Goal: Task Accomplishment & Management: Manage account settings

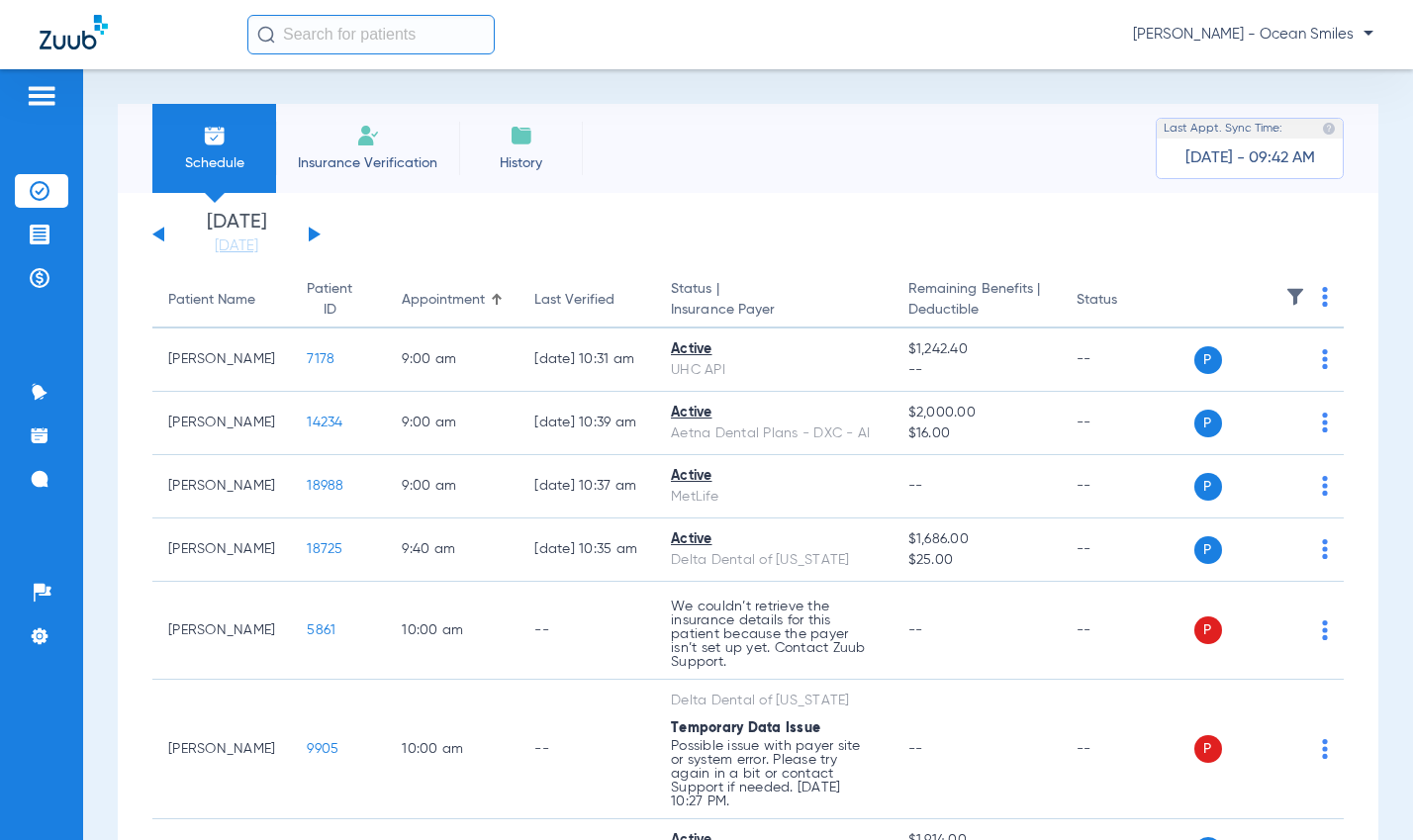
click at [378, 167] on span "Insurance Verification" at bounding box center [367, 163] width 153 height 20
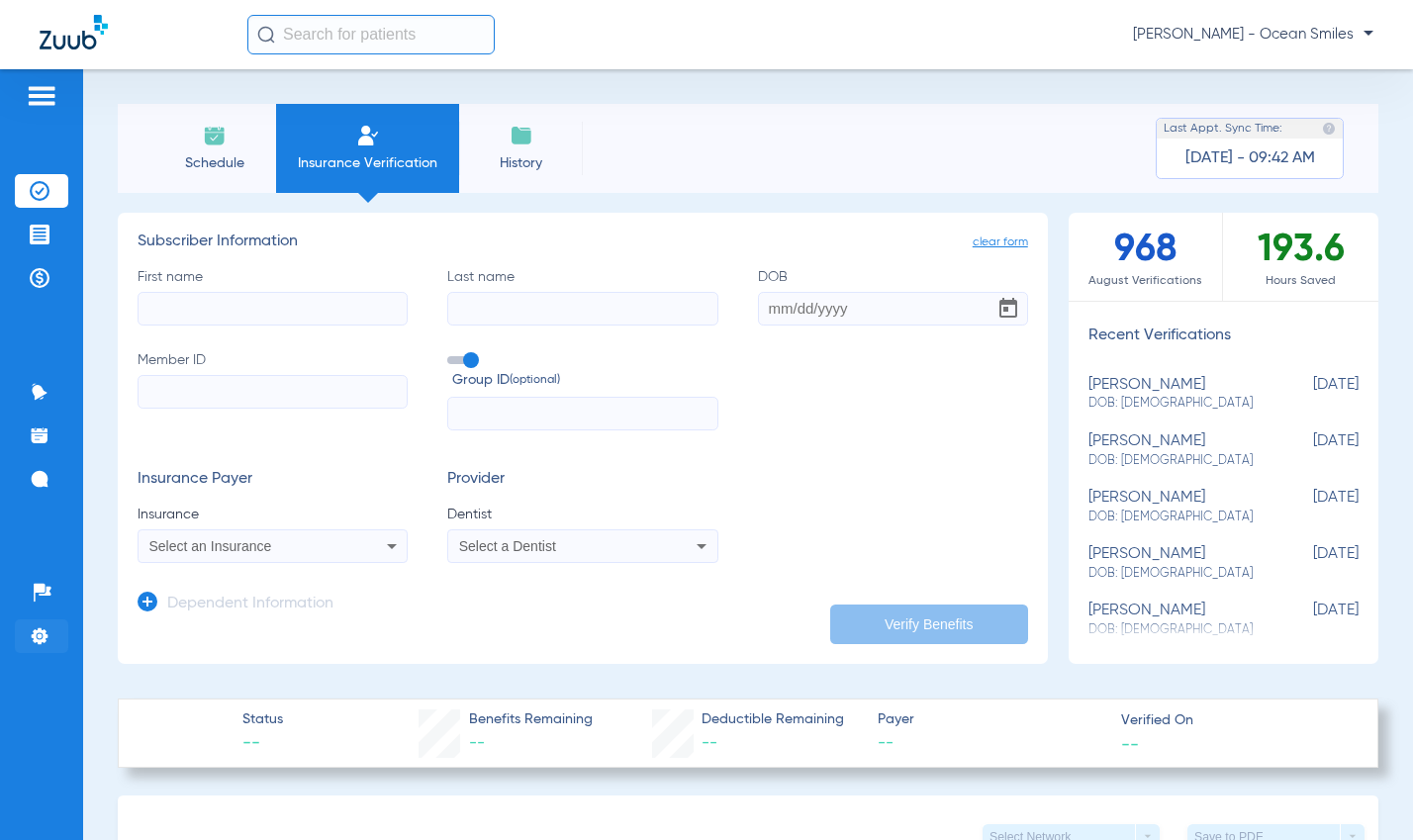
click at [48, 633] on img at bounding box center [40, 636] width 20 height 20
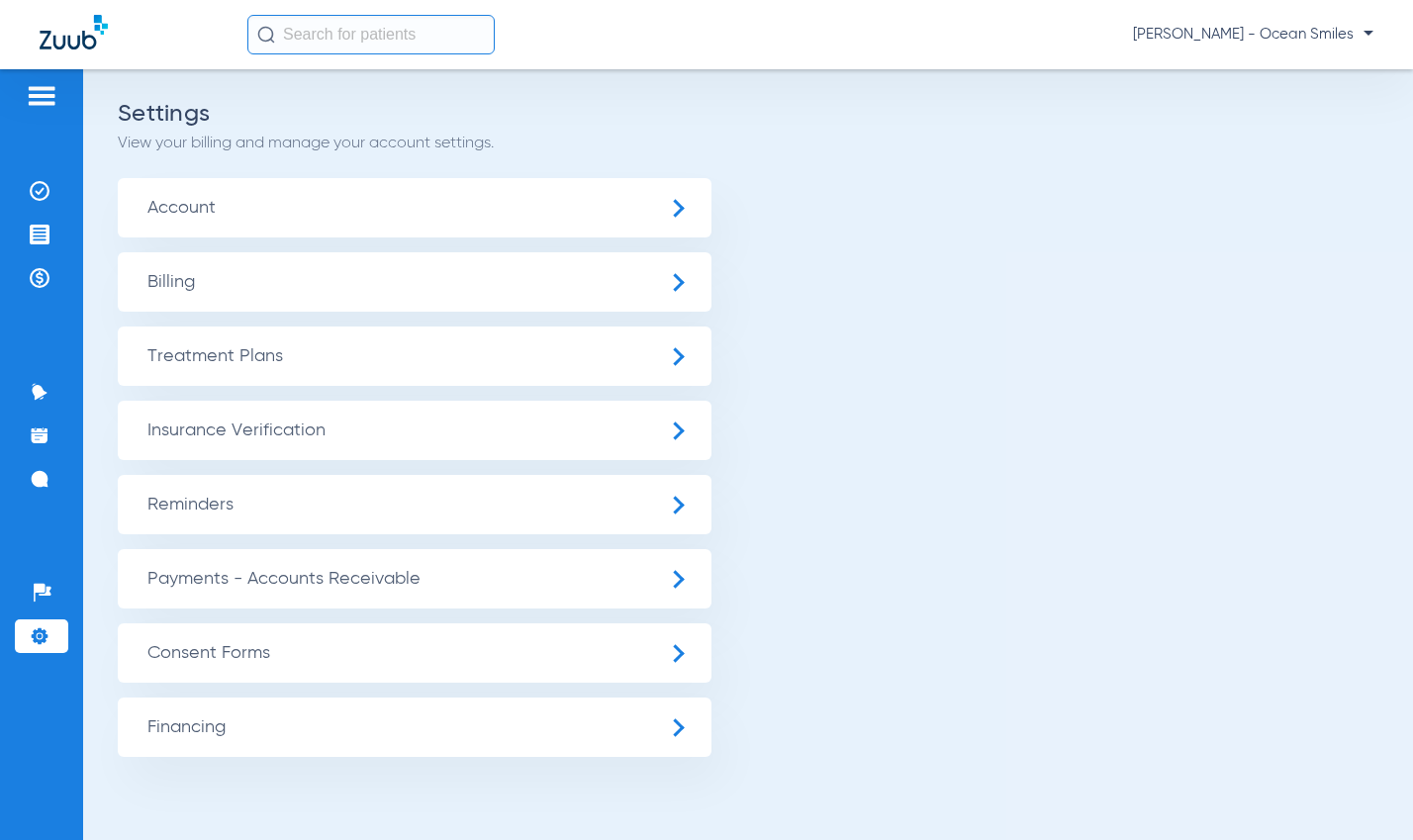
click at [278, 428] on span "Insurance Verification" at bounding box center [415, 430] width 594 height 59
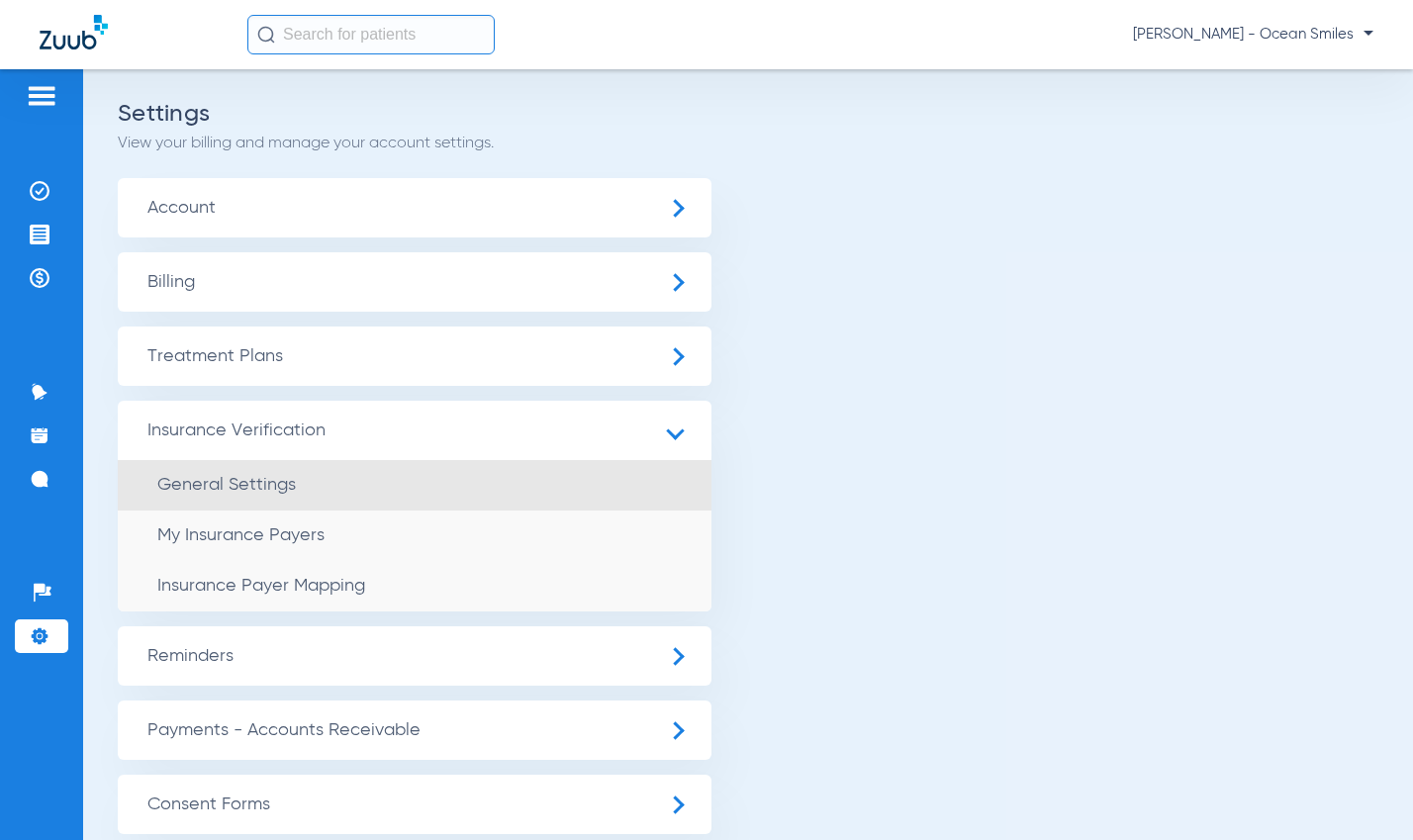
click at [281, 492] on span "General Settings" at bounding box center [226, 485] width 139 height 18
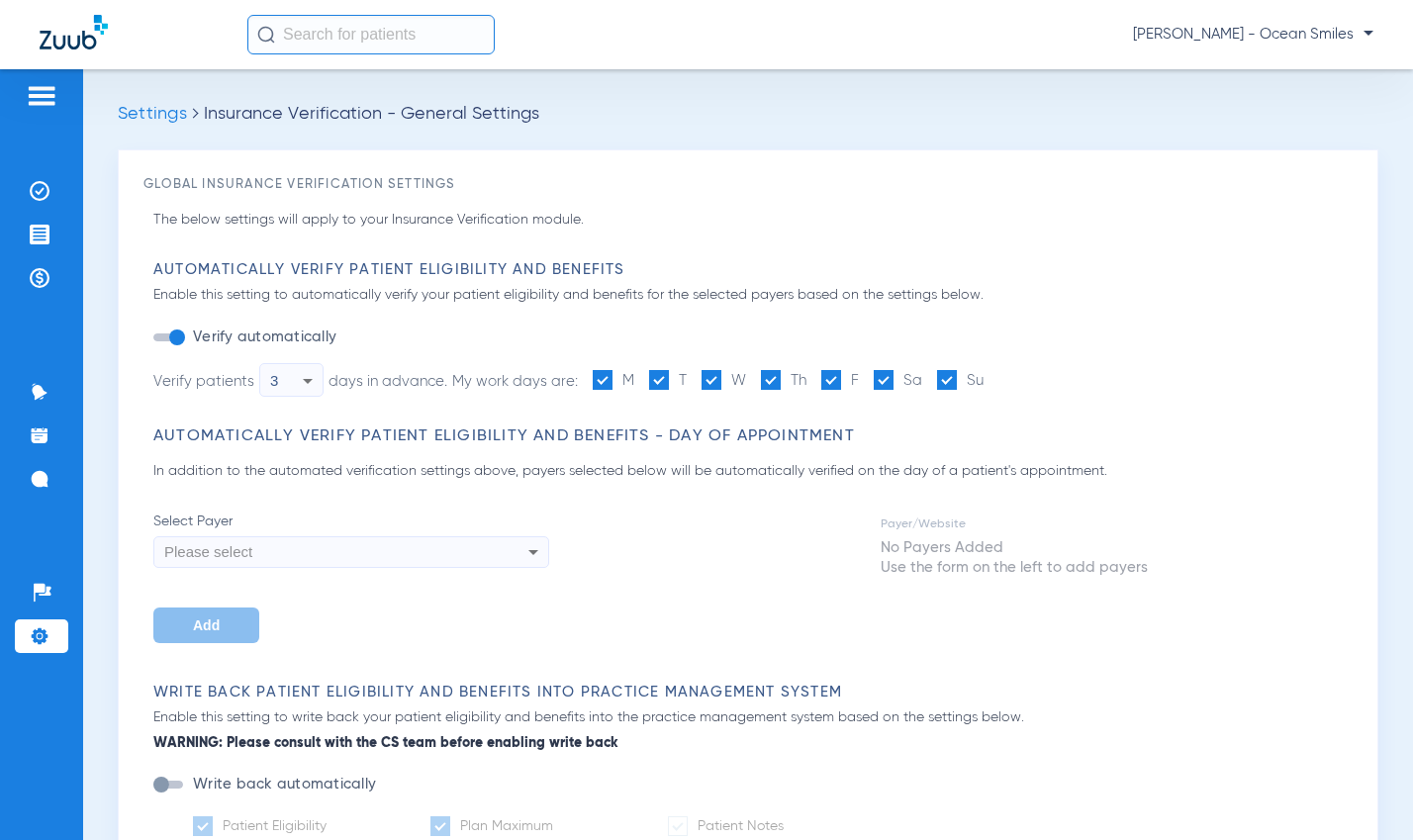
type input "19"
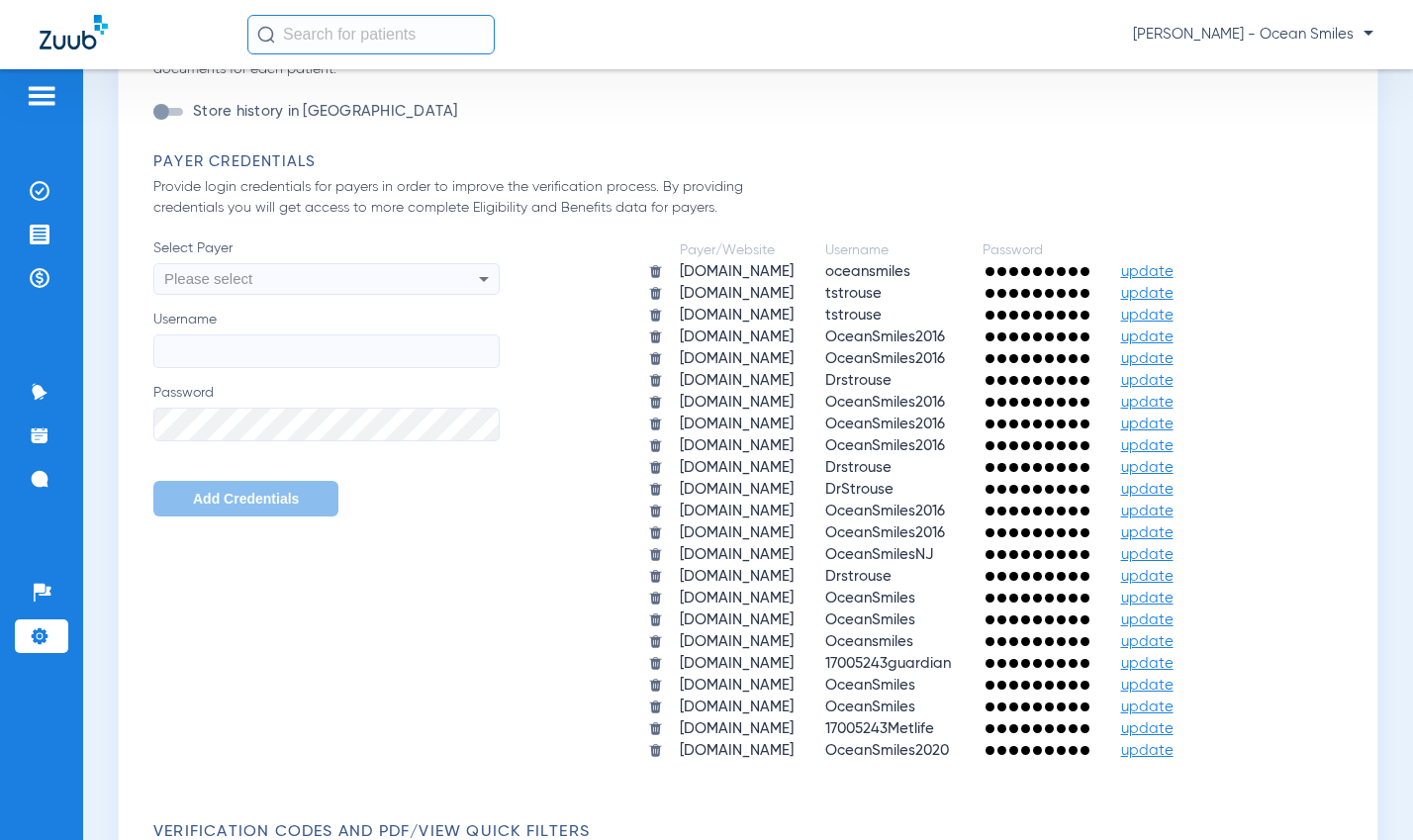
scroll to position [1188, 0]
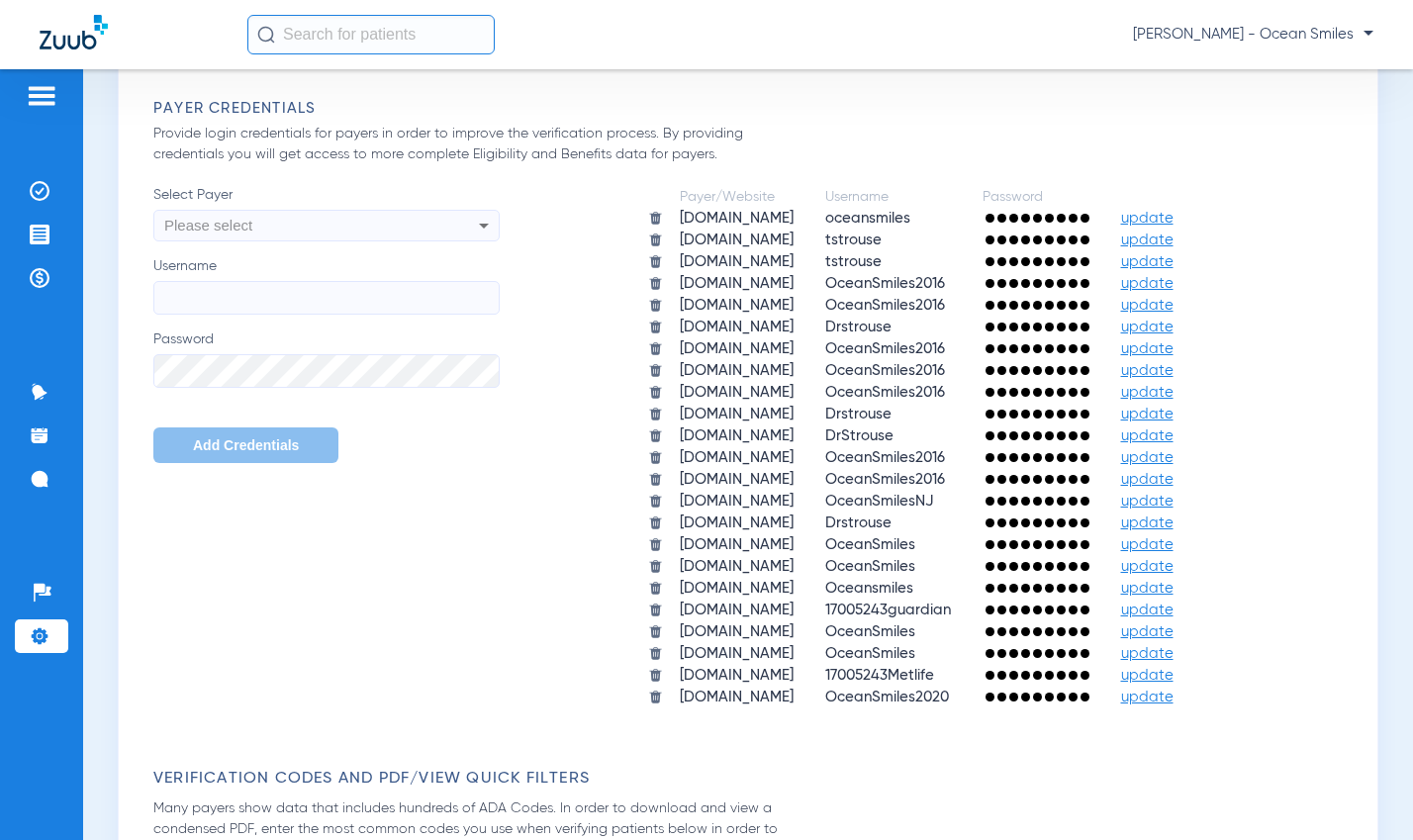
click at [1174, 239] on span "update" at bounding box center [1147, 240] width 52 height 15
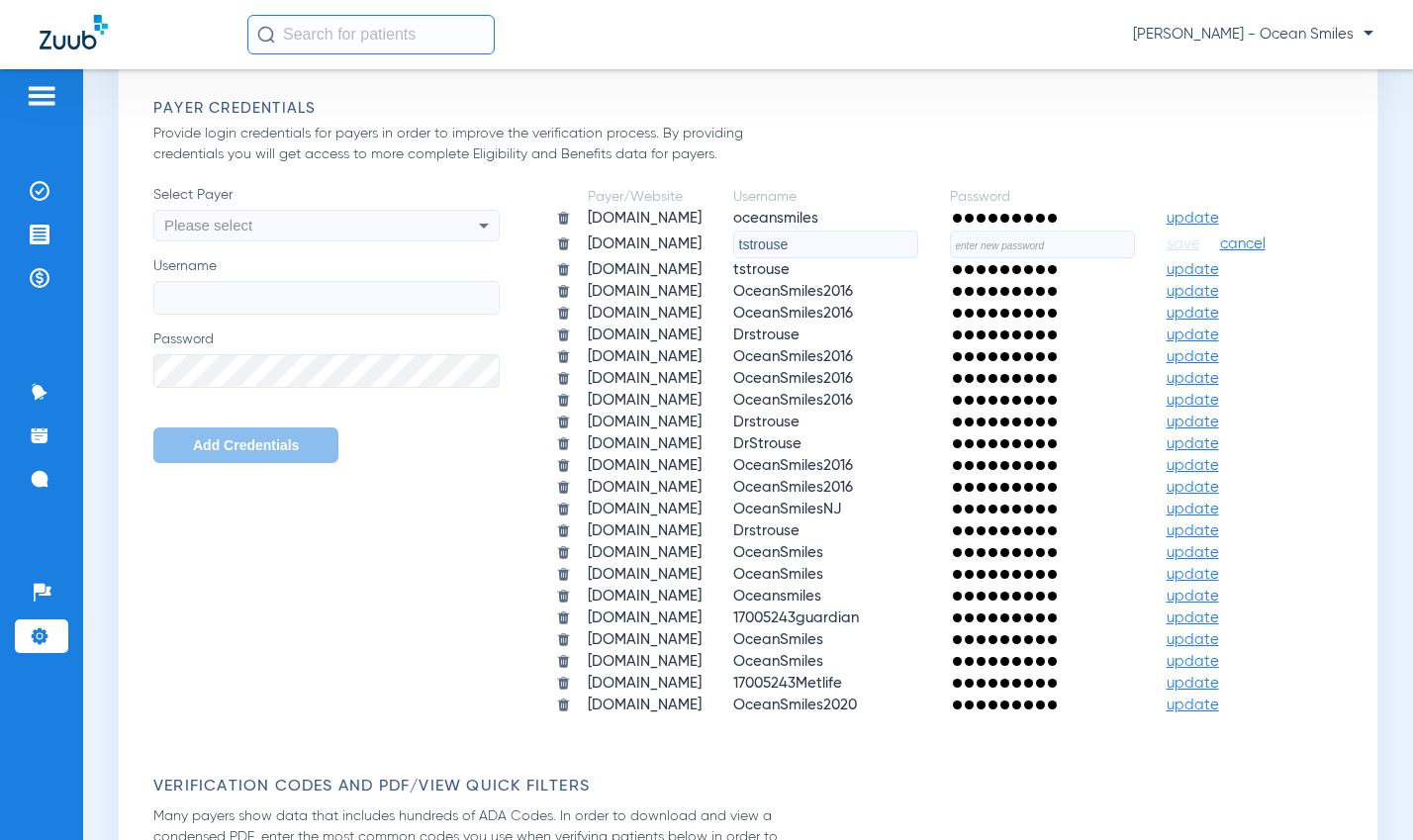
click at [950, 258] on input "text" at bounding box center [1042, 245] width 185 height 28
type input "Berm25!!"
click at [1167, 253] on span "save" at bounding box center [1184, 245] width 34 height 18
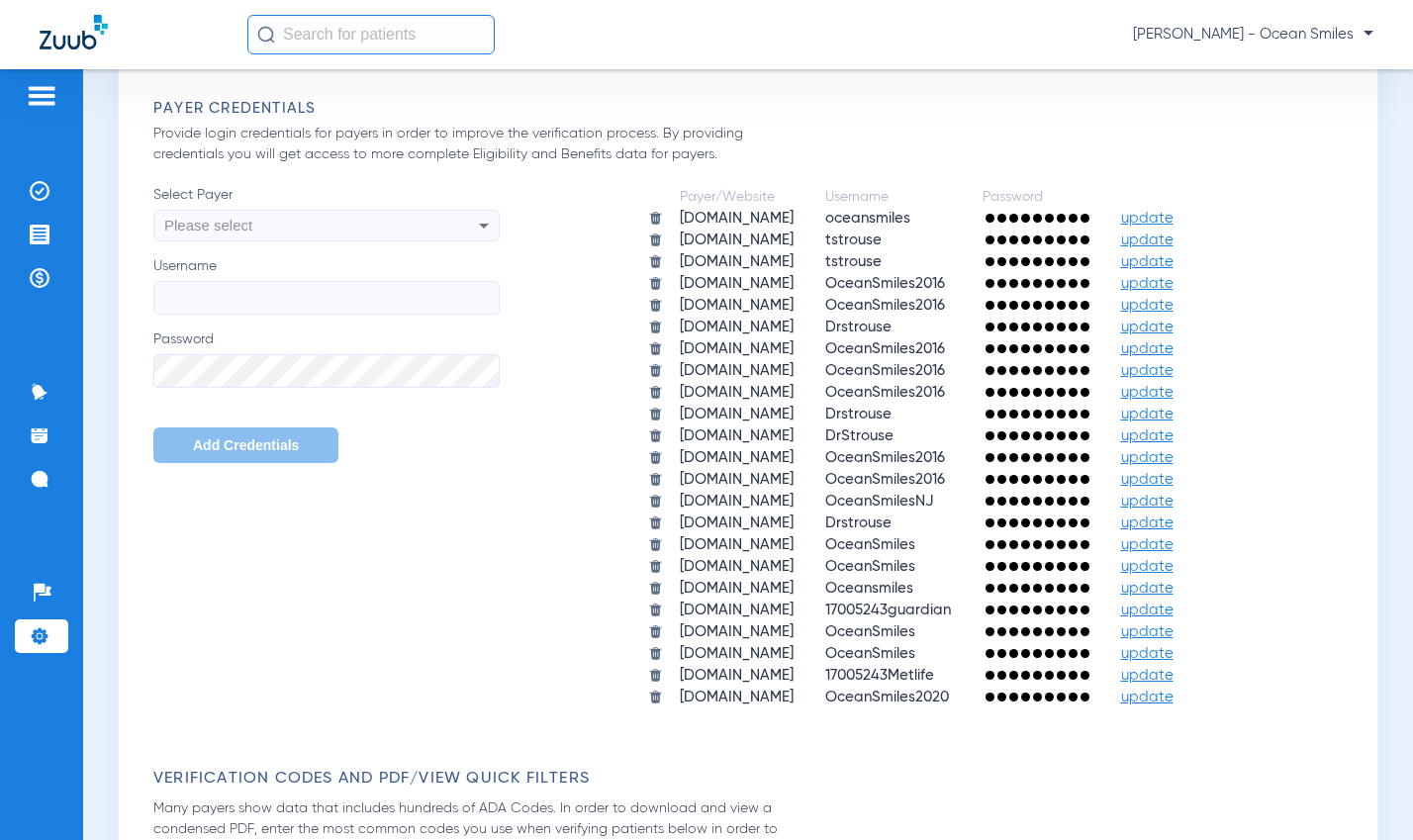
click at [1174, 257] on span "update" at bounding box center [1147, 261] width 52 height 15
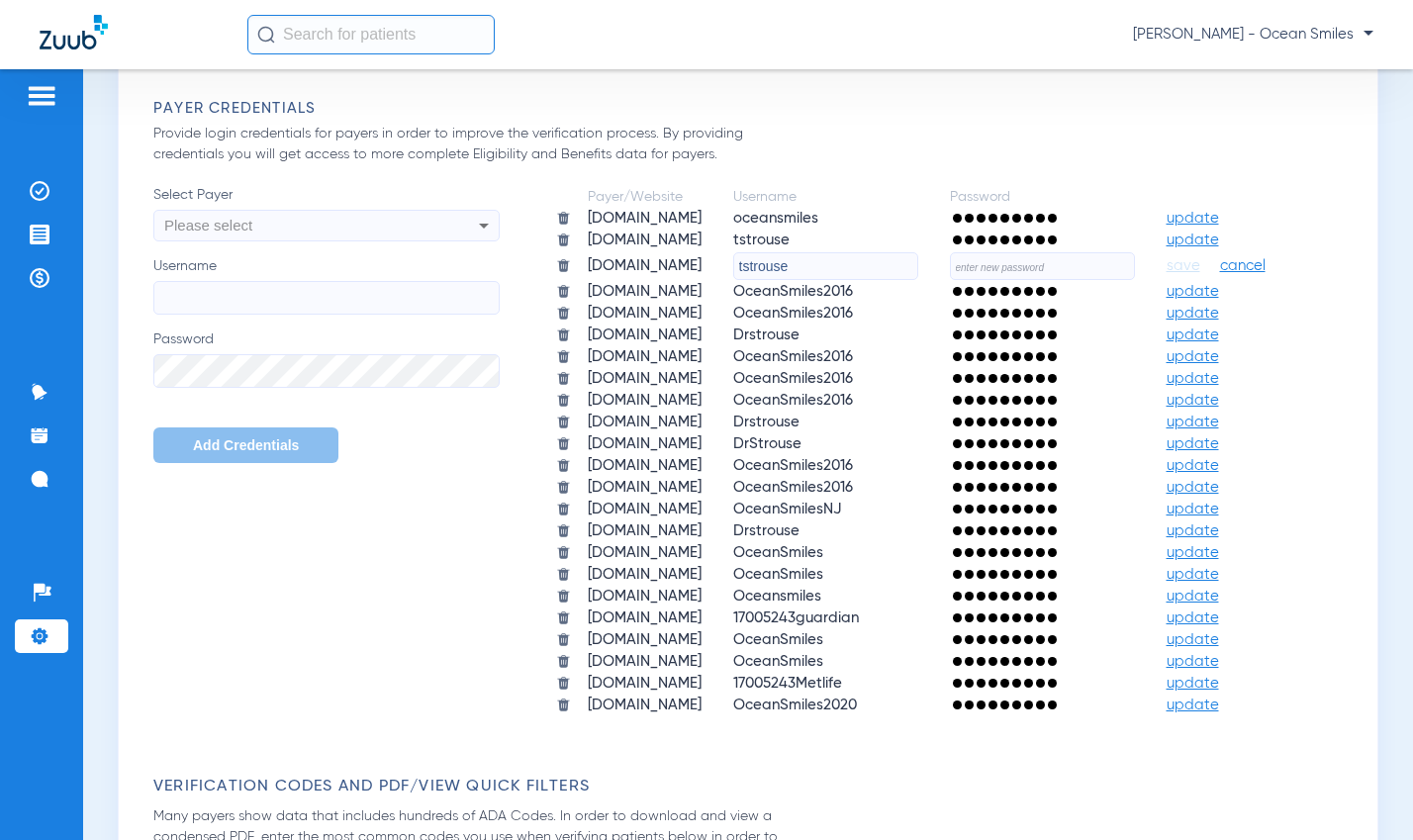
click at [950, 280] on input "text" at bounding box center [1042, 266] width 185 height 28
type input "25Strouse!"
click at [1176, 718] on table "Payer/Website Username Password [DOMAIN_NAME] oceansmiles update [DOMAIN_NAME] …" at bounding box center [926, 451] width 775 height 532
click at [1167, 275] on span "save" at bounding box center [1184, 266] width 34 height 18
